Goal: Check status: Check status

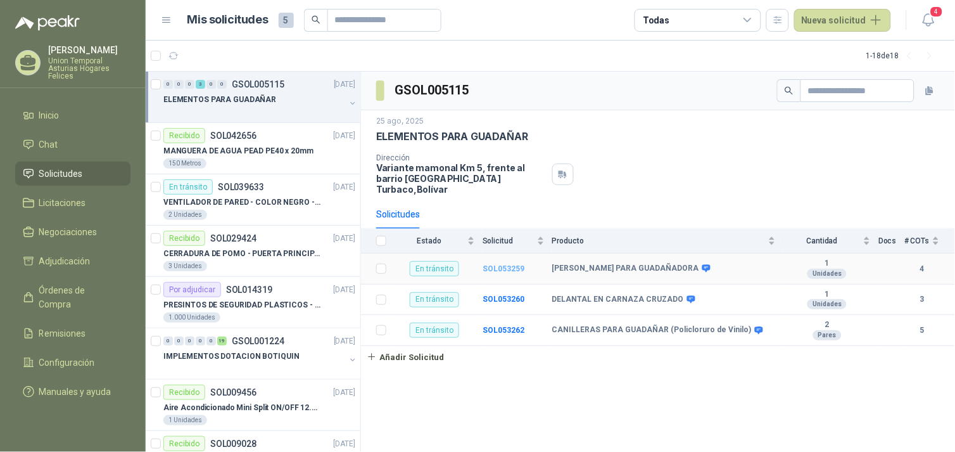
click at [510, 264] on b "SOL053259" at bounding box center [504, 268] width 42 height 9
